Goal: Information Seeking & Learning: Stay updated

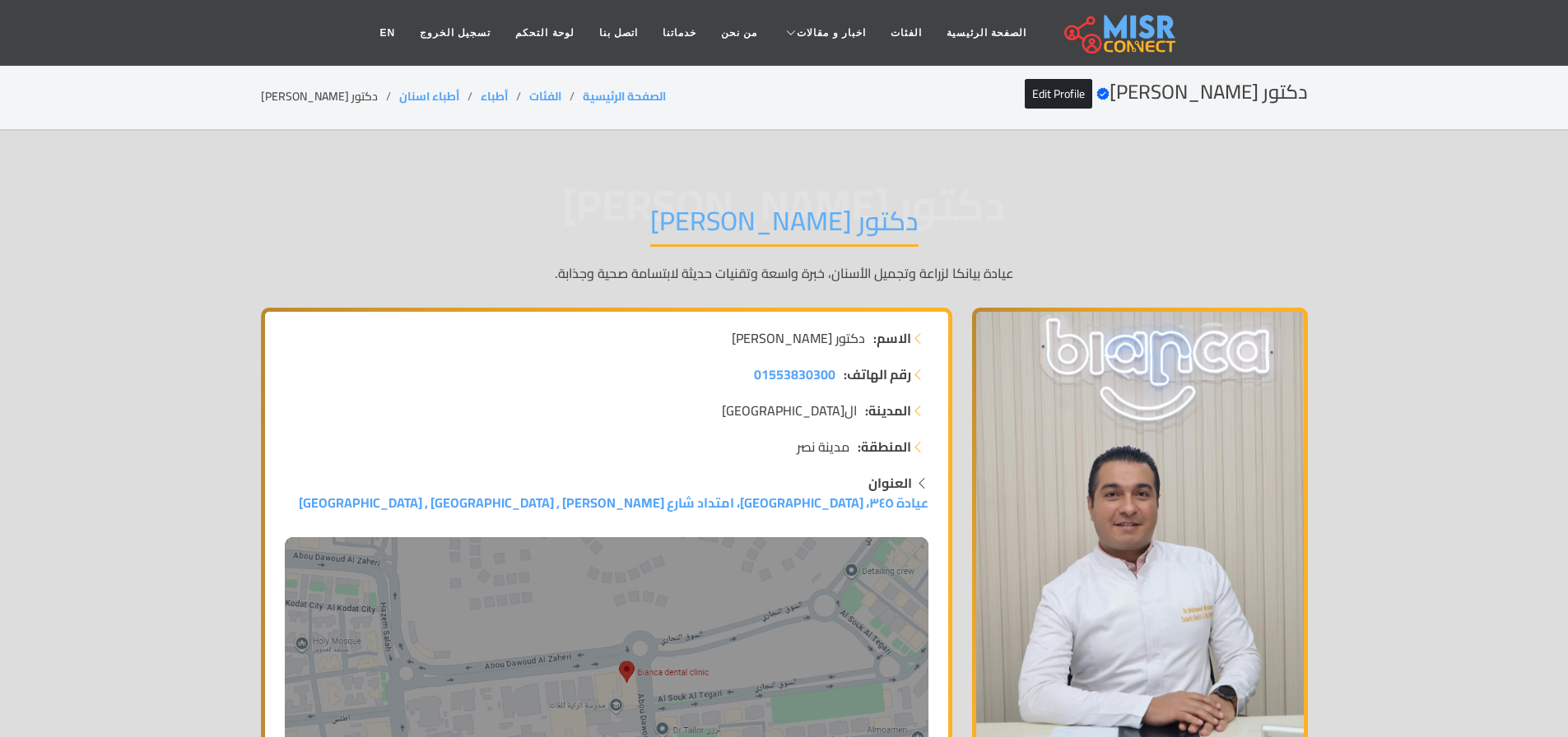
scroll to position [29, 0]
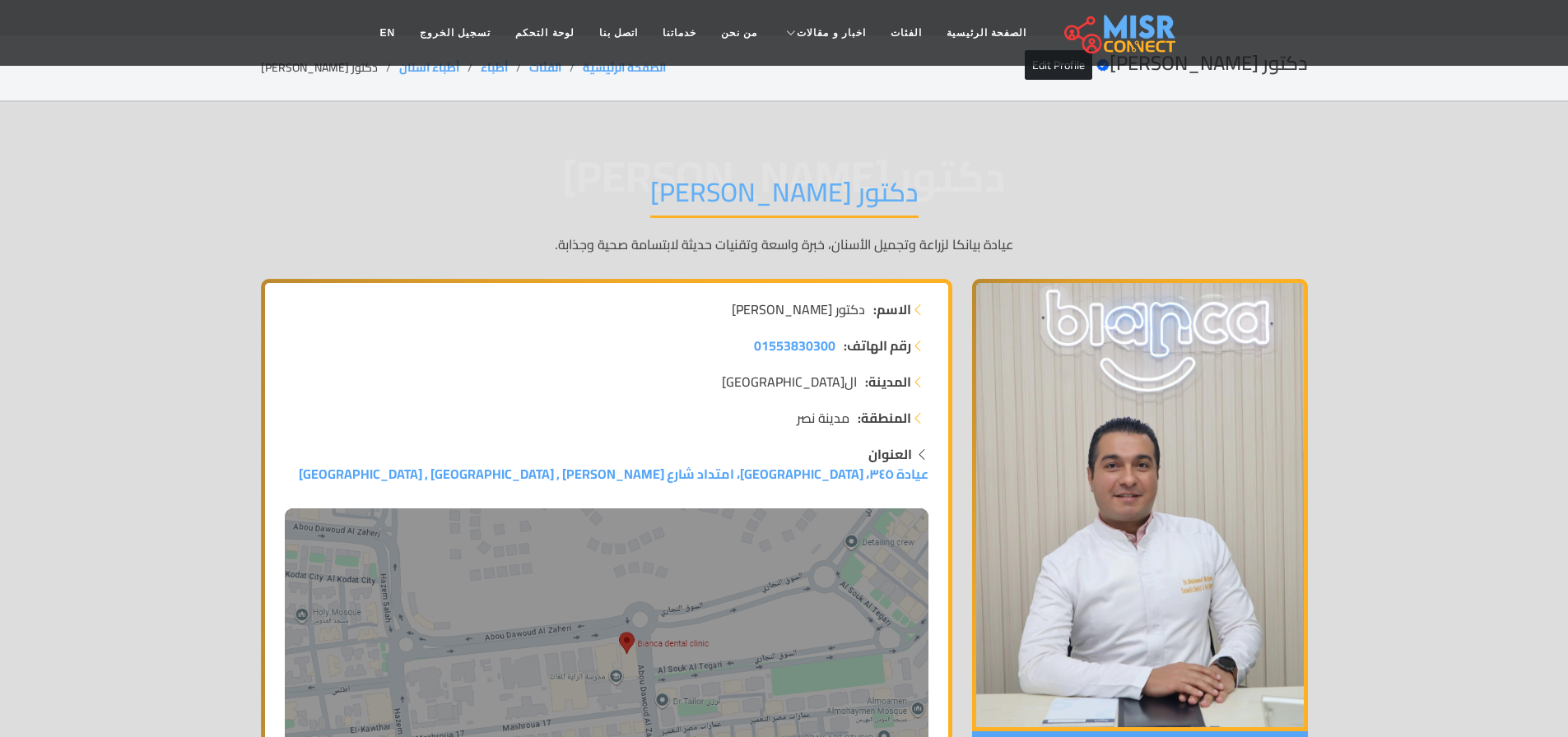
click at [966, 15] on nav "الصفحة الرئيسية الفئات اخبار و مقالات أخبار الرياضة حوادث أخبار دينية اخبار طبي…" at bounding box center [783, 33] width 833 height 58
click at [956, 36] on link "الصفحة الرئيسية" at bounding box center [986, 33] width 104 height 32
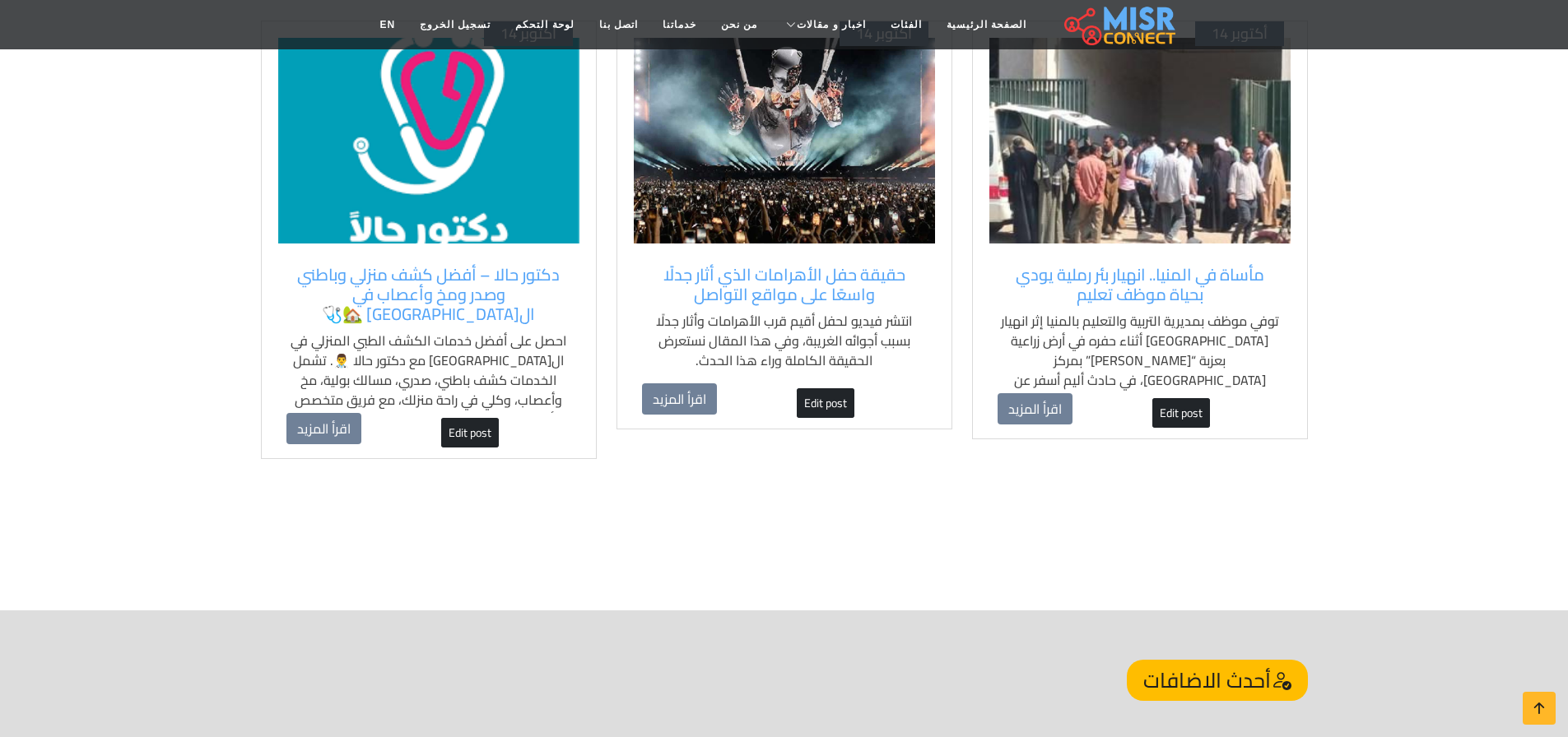
scroll to position [1170, 0]
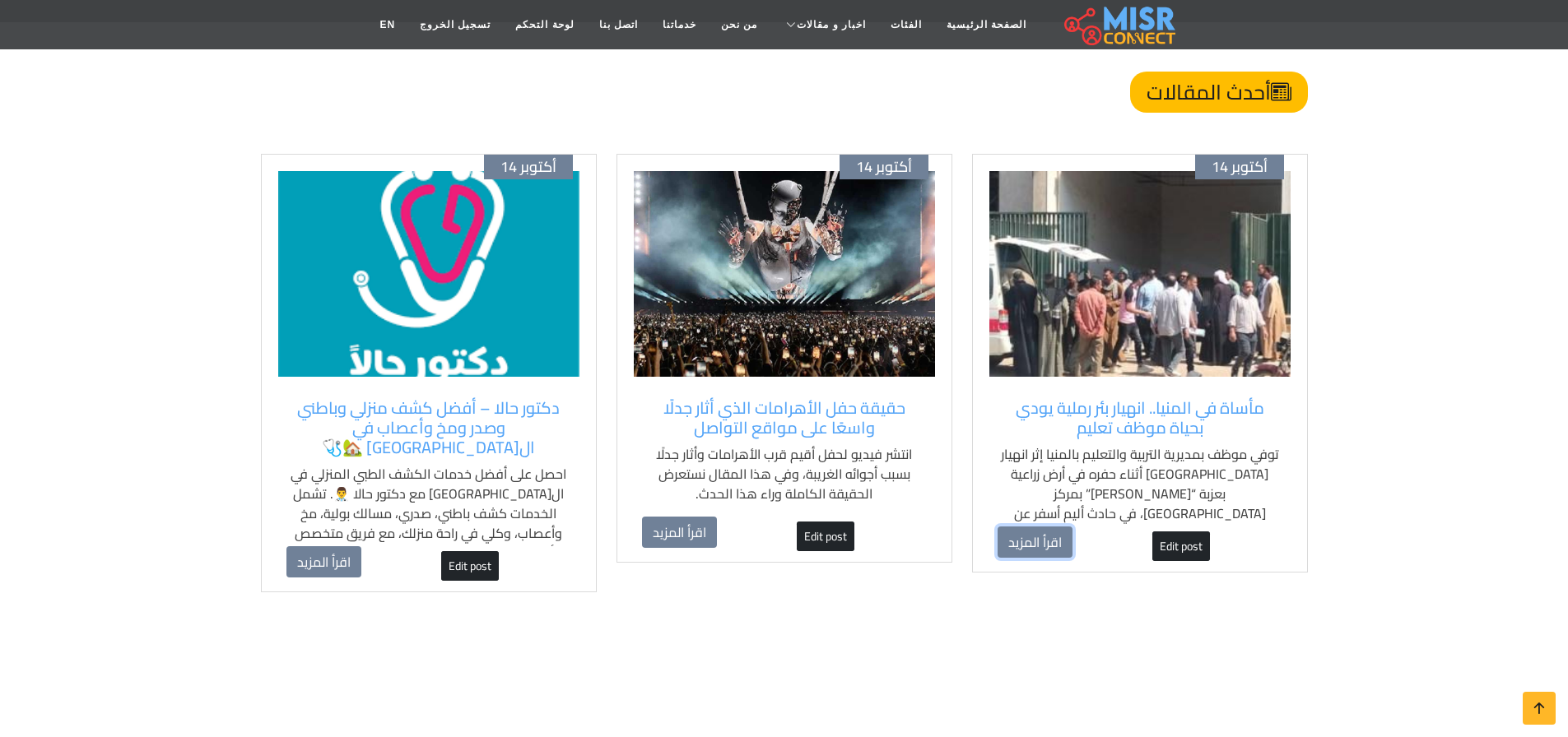
click at [1025, 529] on link "اقرأ المزيد" at bounding box center [1034, 542] width 75 height 32
